Goal: Task Accomplishment & Management: Use online tool/utility

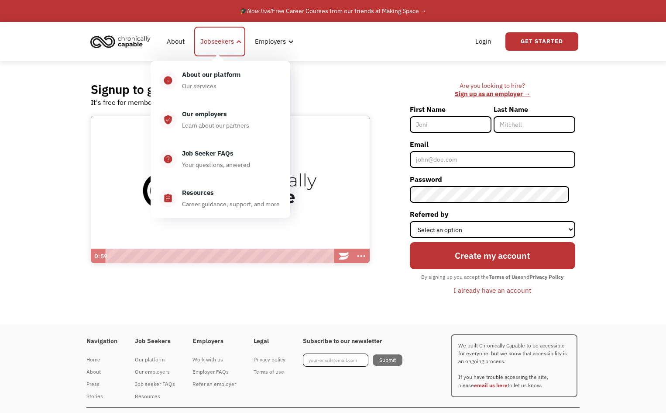
click at [222, 40] on div "Jobseekers" at bounding box center [217, 41] width 34 height 10
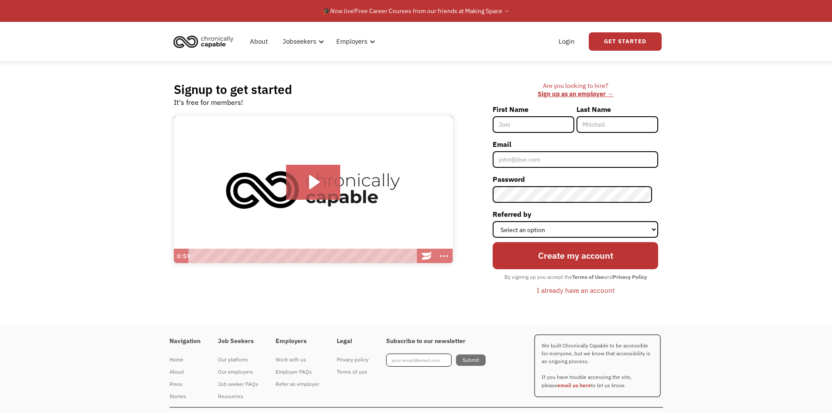
click at [486, 68] on div "Signup to get started It's free for members! Click for sound @keyframes VOLUME_…" at bounding box center [416, 192] width 511 height 263
click at [564, 40] on link "Login" at bounding box center [566, 42] width 27 height 28
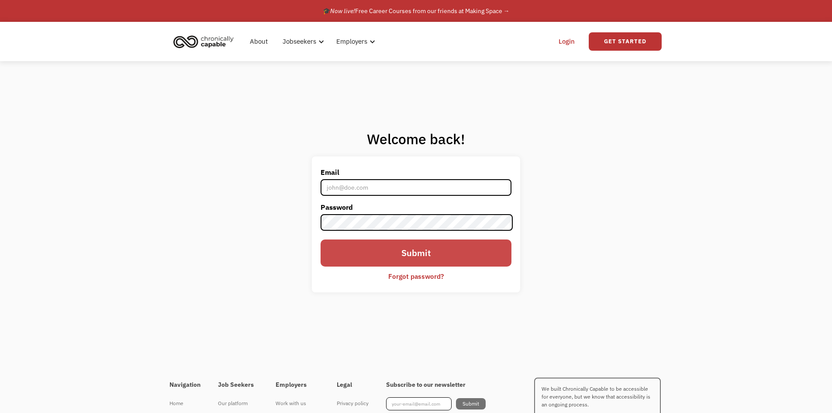
type input "[PERSON_NAME][EMAIL_ADDRESS][DOMAIN_NAME]"
click at [427, 254] on input "Submit" at bounding box center [415, 252] width 190 height 27
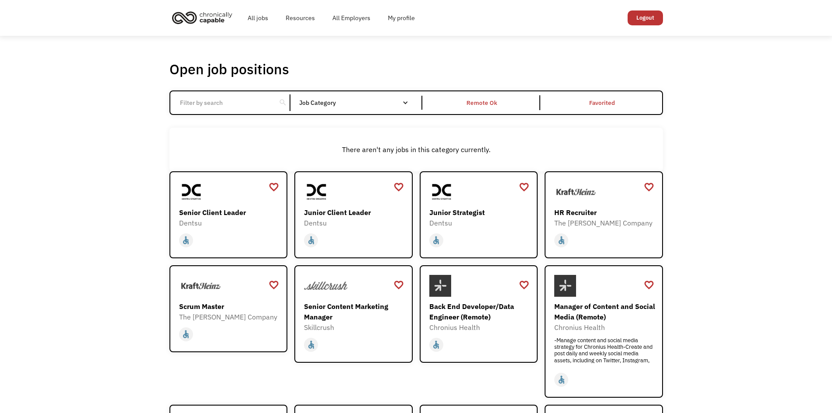
click at [115, 109] on div "Open job positions You have X liked items Search search Filter by category Admi…" at bounding box center [416, 310] width 832 height 548
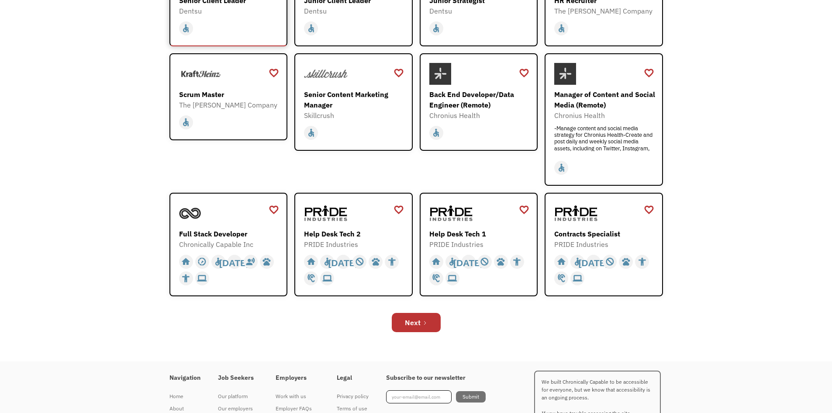
scroll to position [218, 0]
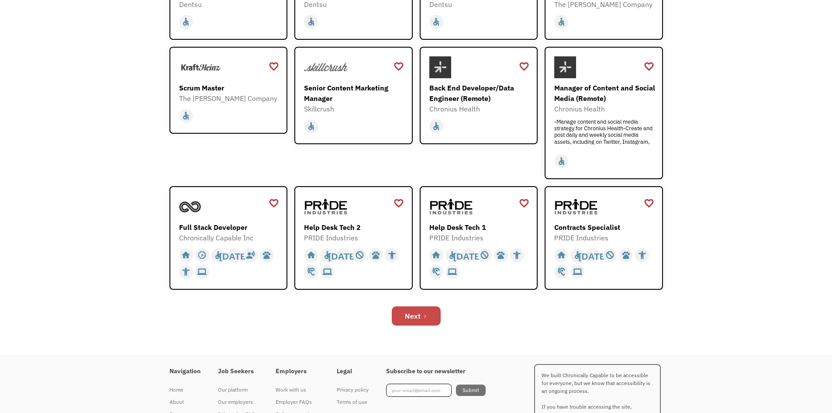
click at [406, 317] on div "Next" at bounding box center [413, 315] width 16 height 10
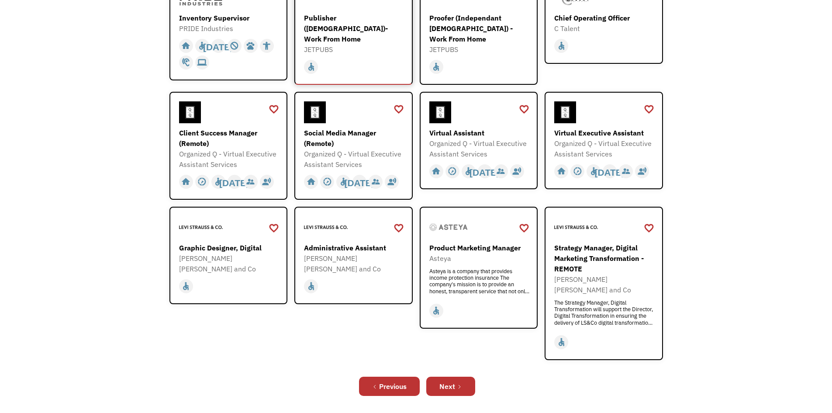
scroll to position [218, 0]
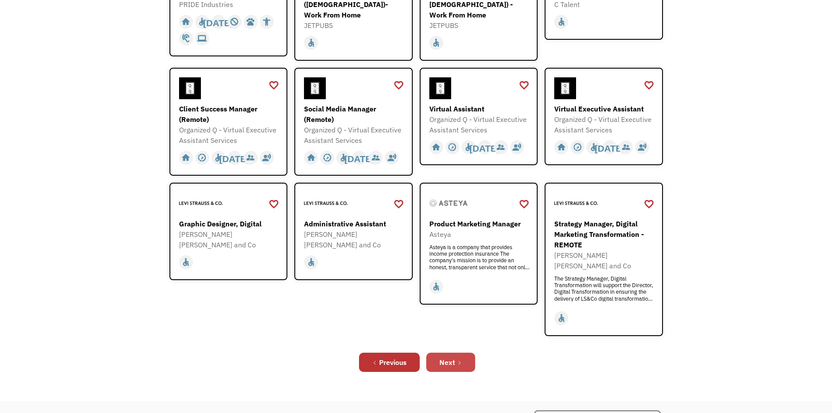
click at [453, 352] on link "Next" at bounding box center [450, 361] width 49 height 19
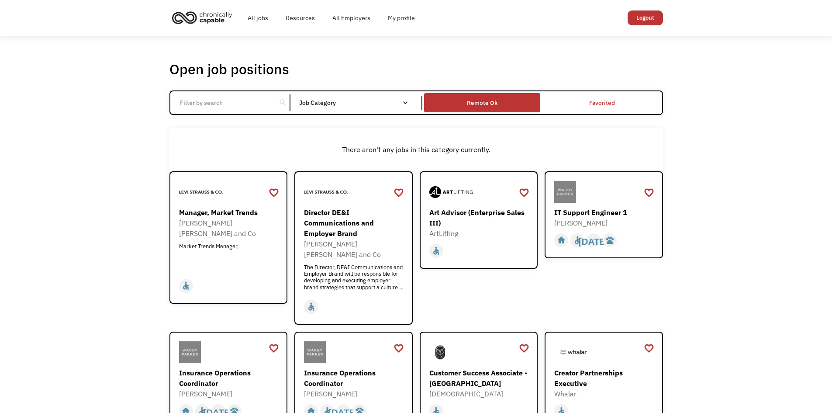
click at [471, 104] on div "Remote Ok" at bounding box center [482, 102] width 31 height 10
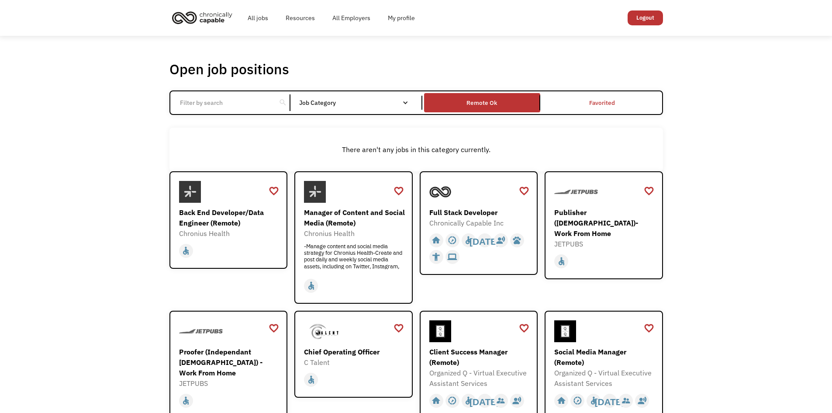
click at [269, 18] on link "All jobs" at bounding box center [258, 18] width 38 height 28
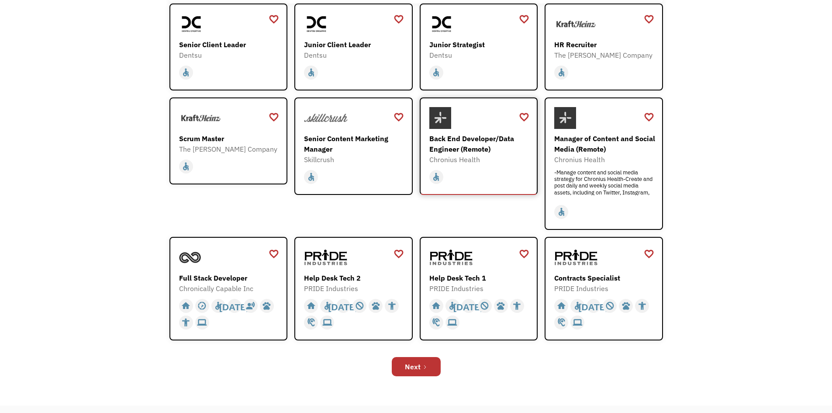
scroll to position [175, 0]
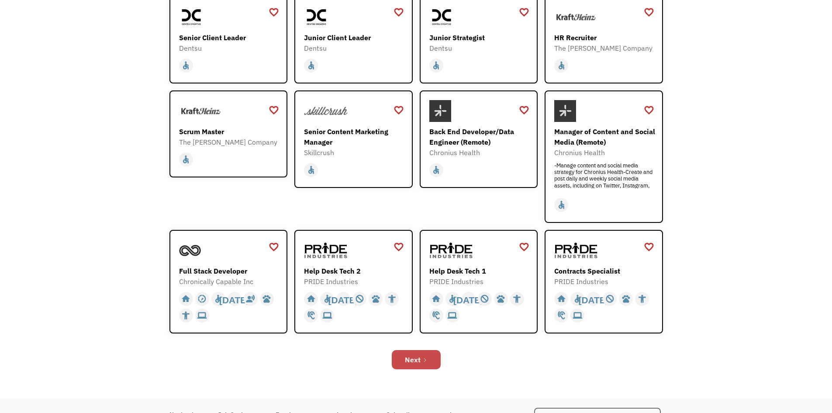
click at [422, 362] on icon "Next Page" at bounding box center [424, 359] width 5 height 5
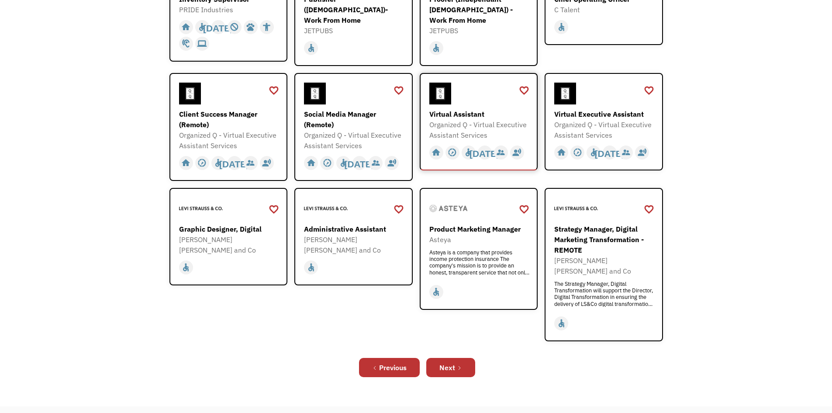
scroll to position [218, 0]
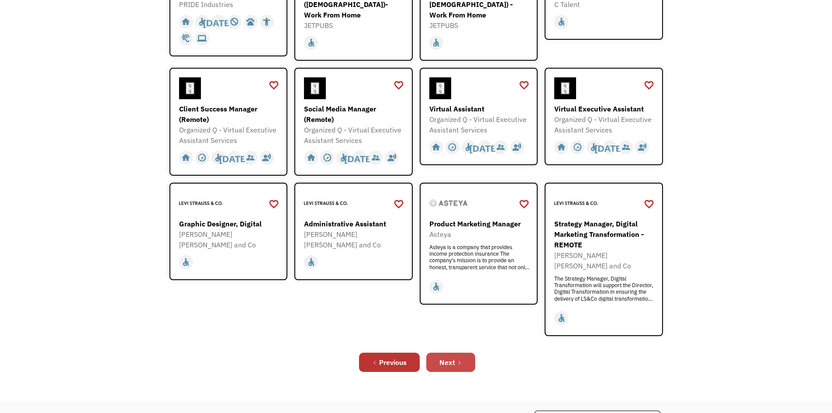
click at [447, 352] on link "Next" at bounding box center [450, 361] width 49 height 19
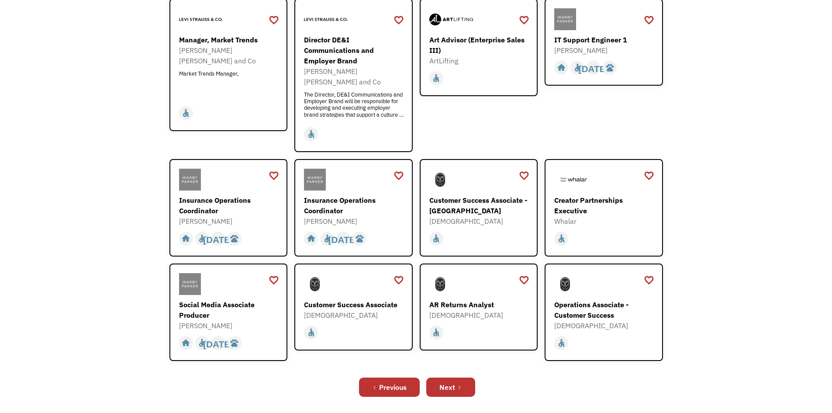
scroll to position [175, 0]
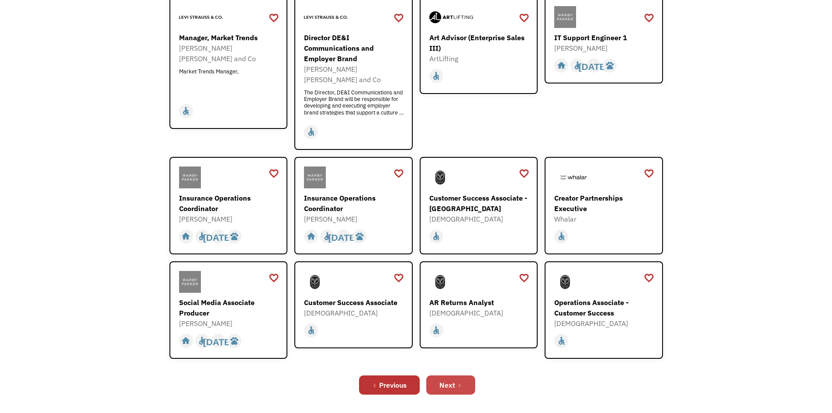
click at [455, 379] on div "Next" at bounding box center [447, 384] width 16 height 10
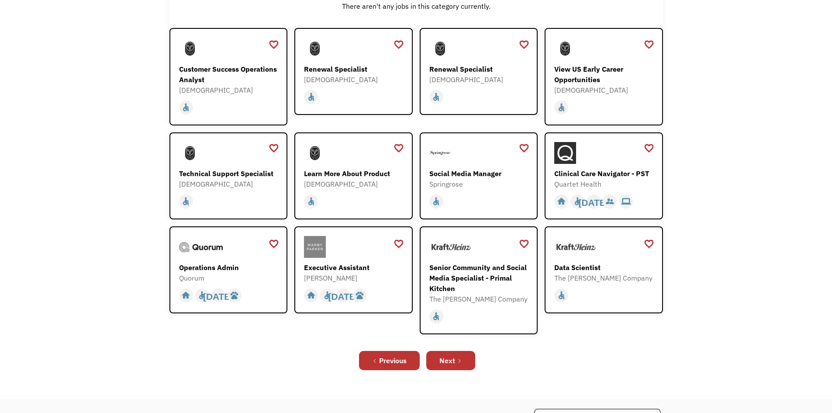
scroll to position [175, 0]
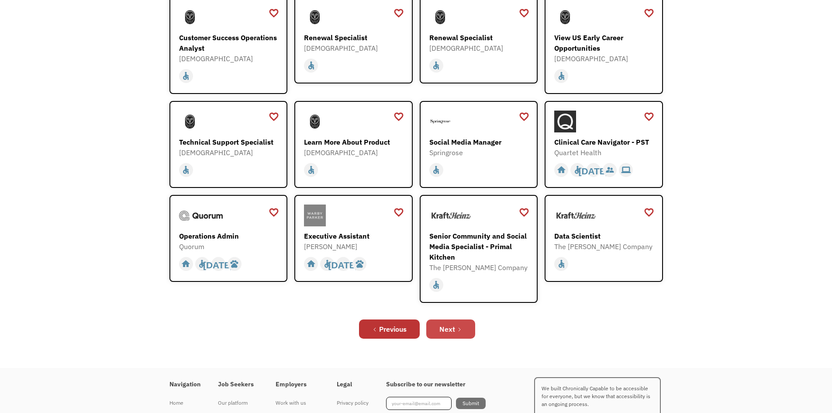
click at [451, 332] on div "Next" at bounding box center [447, 329] width 16 height 10
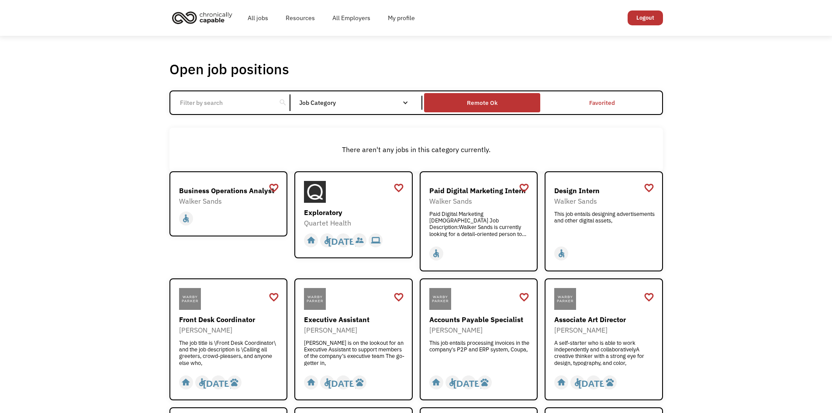
click at [486, 102] on div "Remote Ok" at bounding box center [482, 102] width 31 height 10
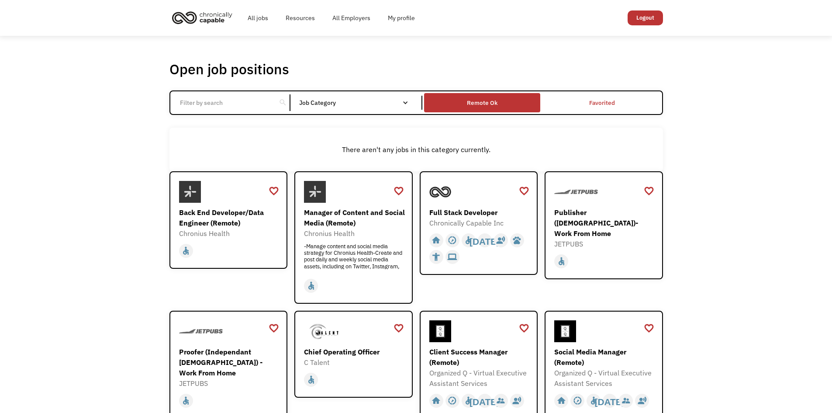
click at [486, 102] on div "Remote Ok" at bounding box center [482, 102] width 31 height 10
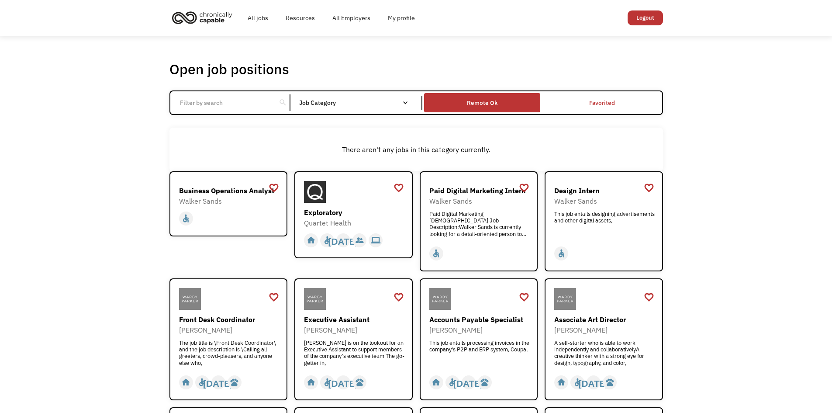
click at [486, 102] on div "Remote Ok" at bounding box center [482, 102] width 31 height 10
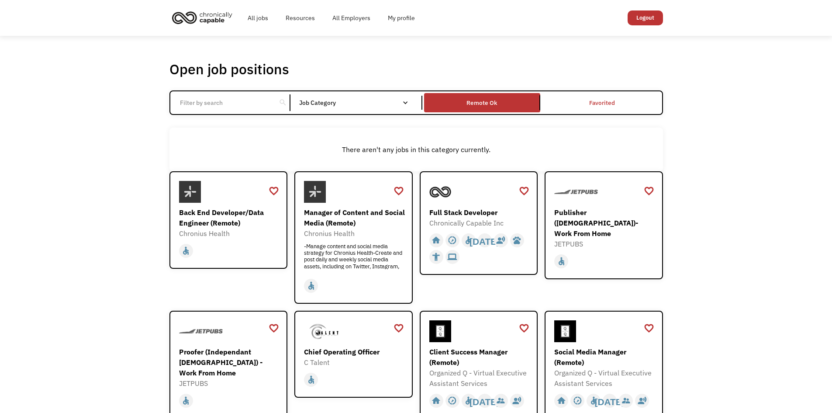
click at [209, 105] on input "Email Form" at bounding box center [223, 102] width 97 height 17
type input "REMOTE"
click input "Email Form" at bounding box center [0, 0] width 0 height 0
